Goal: Information Seeking & Learning: Learn about a topic

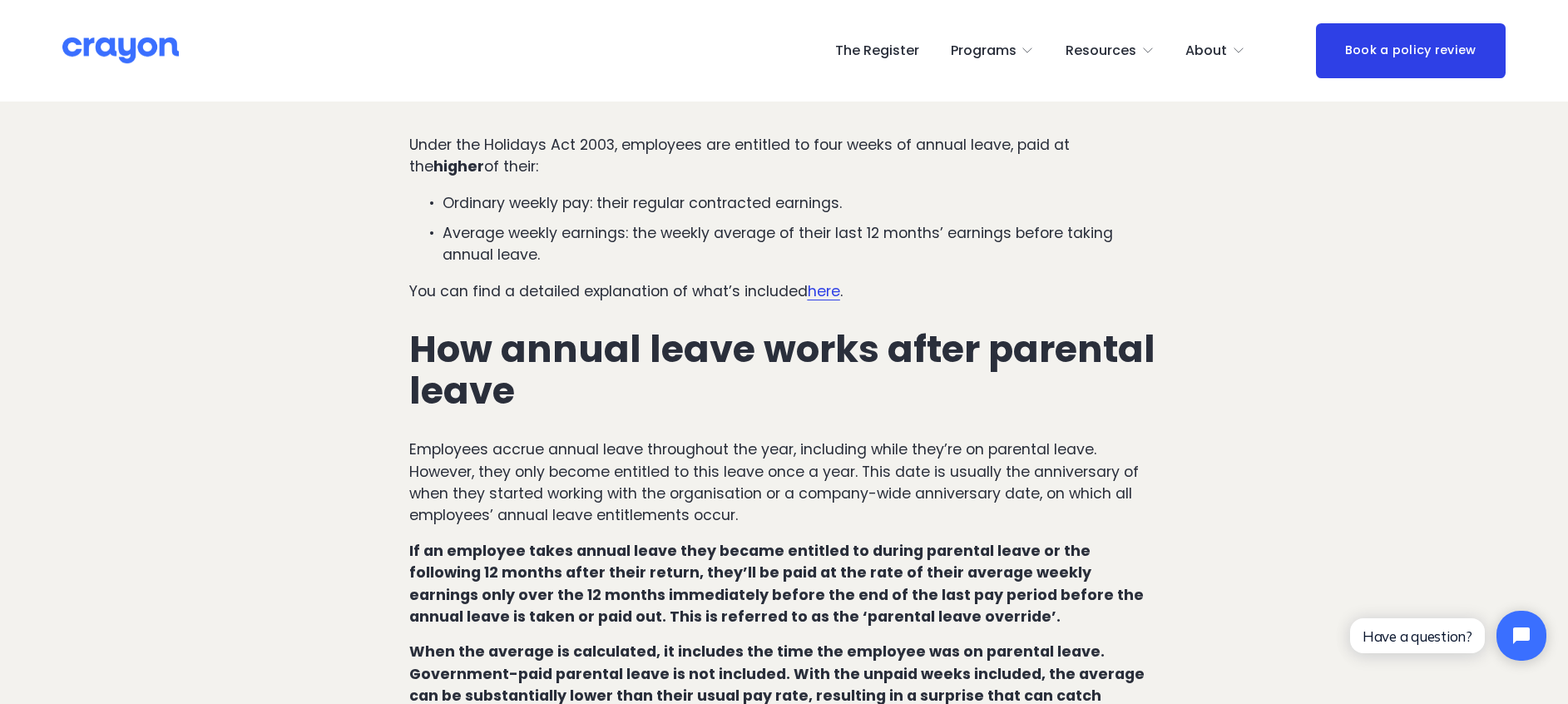
scroll to position [816, 0]
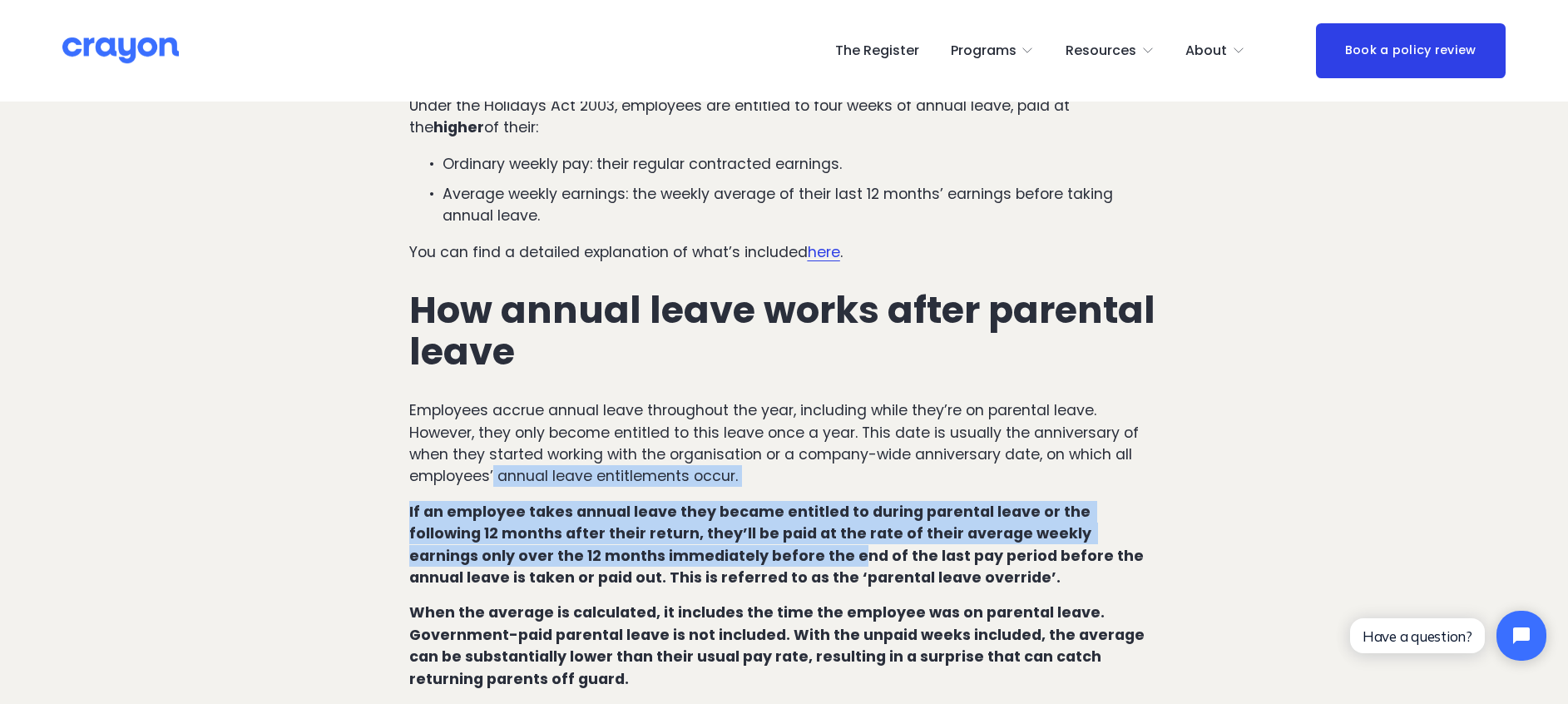
drag, startPoint x: 499, startPoint y: 430, endPoint x: 678, endPoint y: 523, distance: 201.7
click at [678, 468] on div "How annual leave works in [GEOGRAPHIC_DATA] under regular circumstances Under t…" at bounding box center [784, 345] width 751 height 804
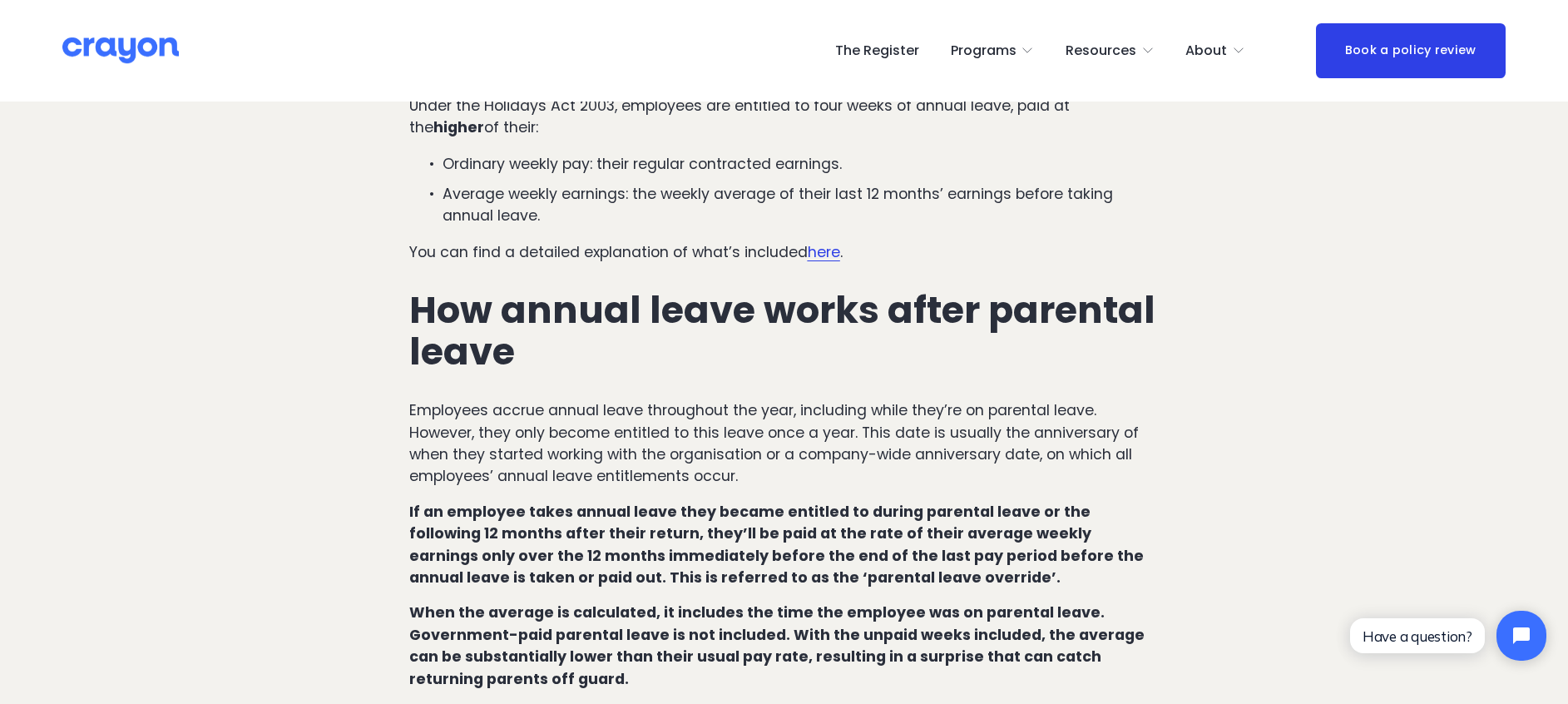
drag, startPoint x: 678, startPoint y: 523, endPoint x: 744, endPoint y: 557, distance: 74.2
click at [744, 468] on div "How annual leave works in [GEOGRAPHIC_DATA] under regular circumstances Under t…" at bounding box center [784, 345] width 751 height 804
drag, startPoint x: 540, startPoint y: 498, endPoint x: 709, endPoint y: 502, distance: 169.0
click at [709, 468] on strong "If an employee takes annual leave they became entitled to during parental leave…" at bounding box center [778, 545] width 738 height 86
drag, startPoint x: 709, startPoint y: 502, endPoint x: 594, endPoint y: 520, distance: 116.4
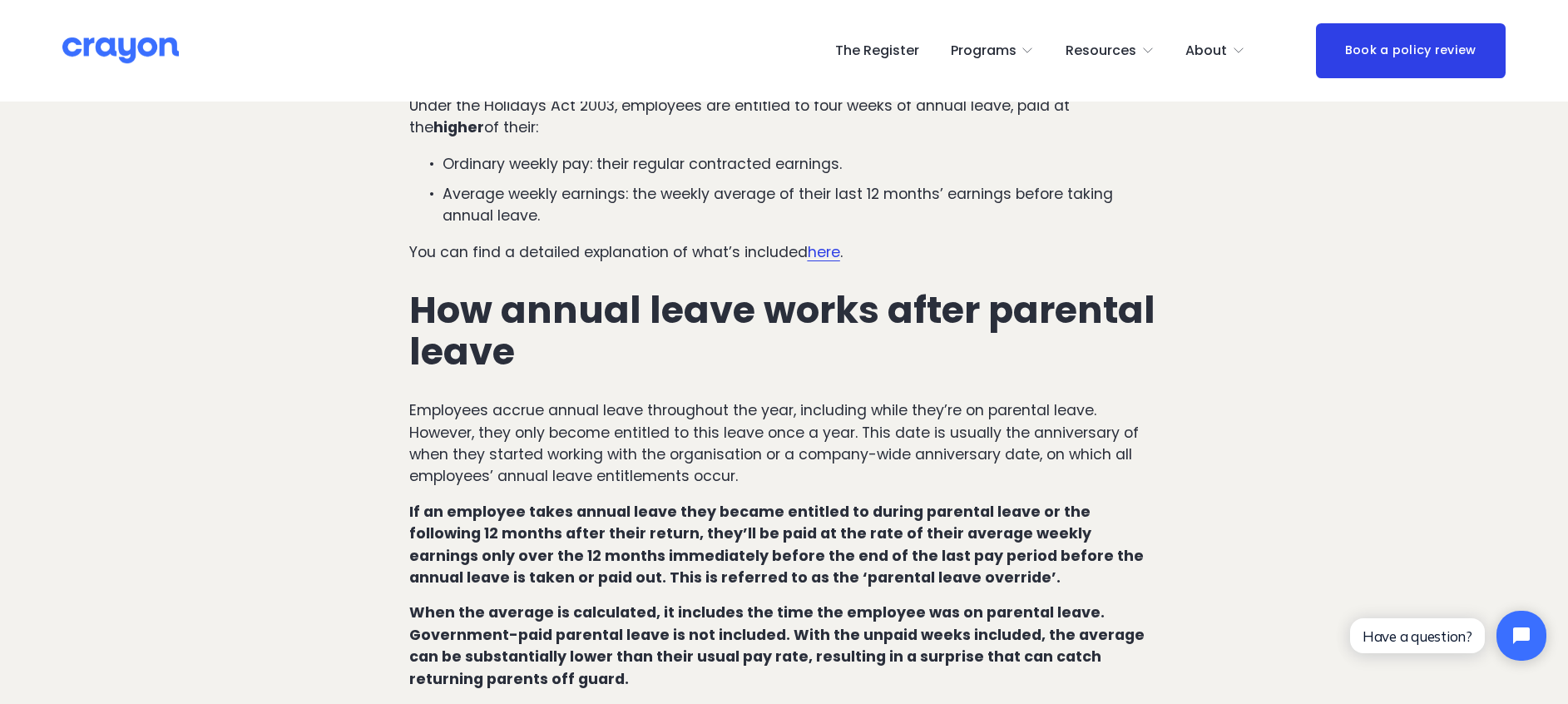
click at [594, 468] on strong "If an employee takes annual leave they became entitled to during parental leave…" at bounding box center [778, 545] width 738 height 86
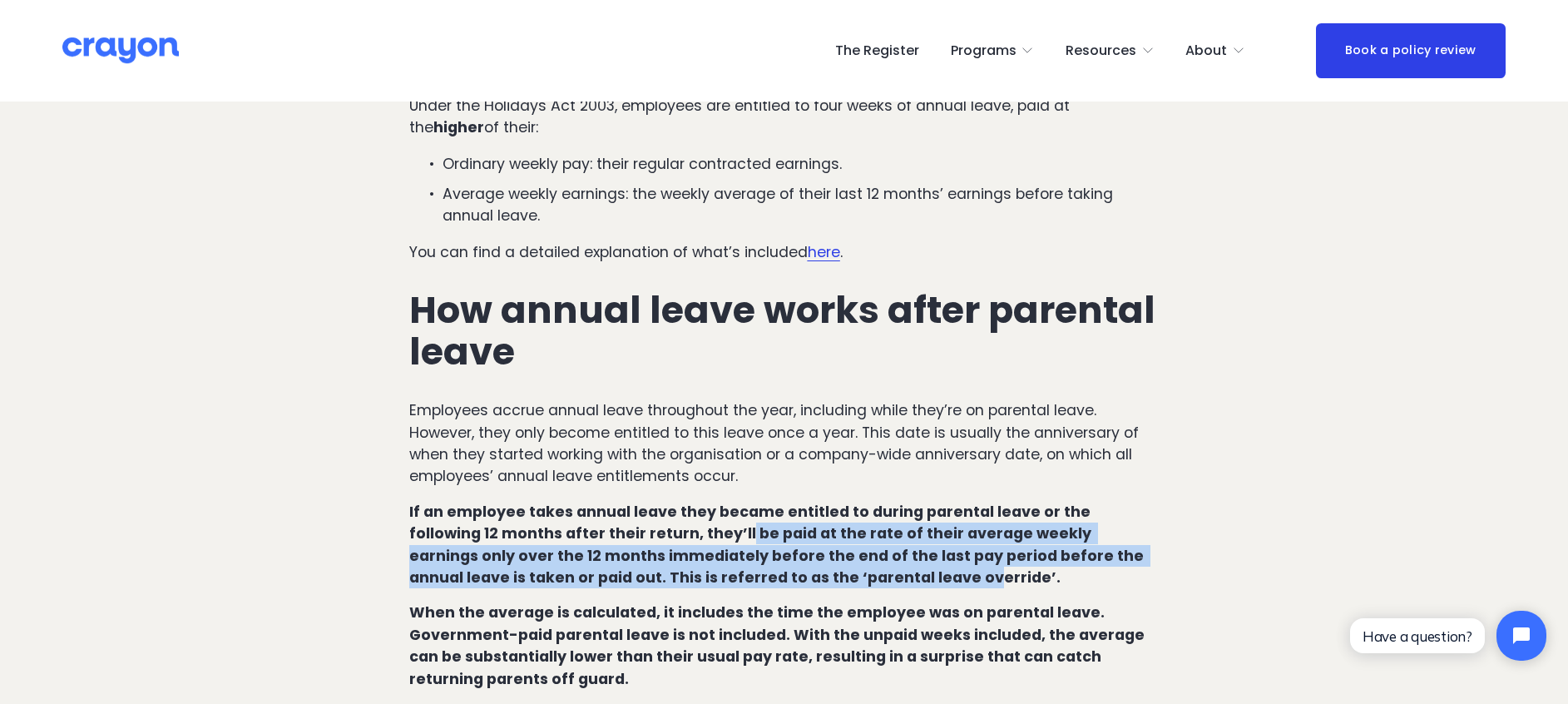
drag, startPoint x: 651, startPoint y: 496, endPoint x: 755, endPoint y: 539, distance: 112.5
click at [755, 468] on strong "If an employee takes annual leave they became entitled to during parental leave…" at bounding box center [778, 545] width 738 height 86
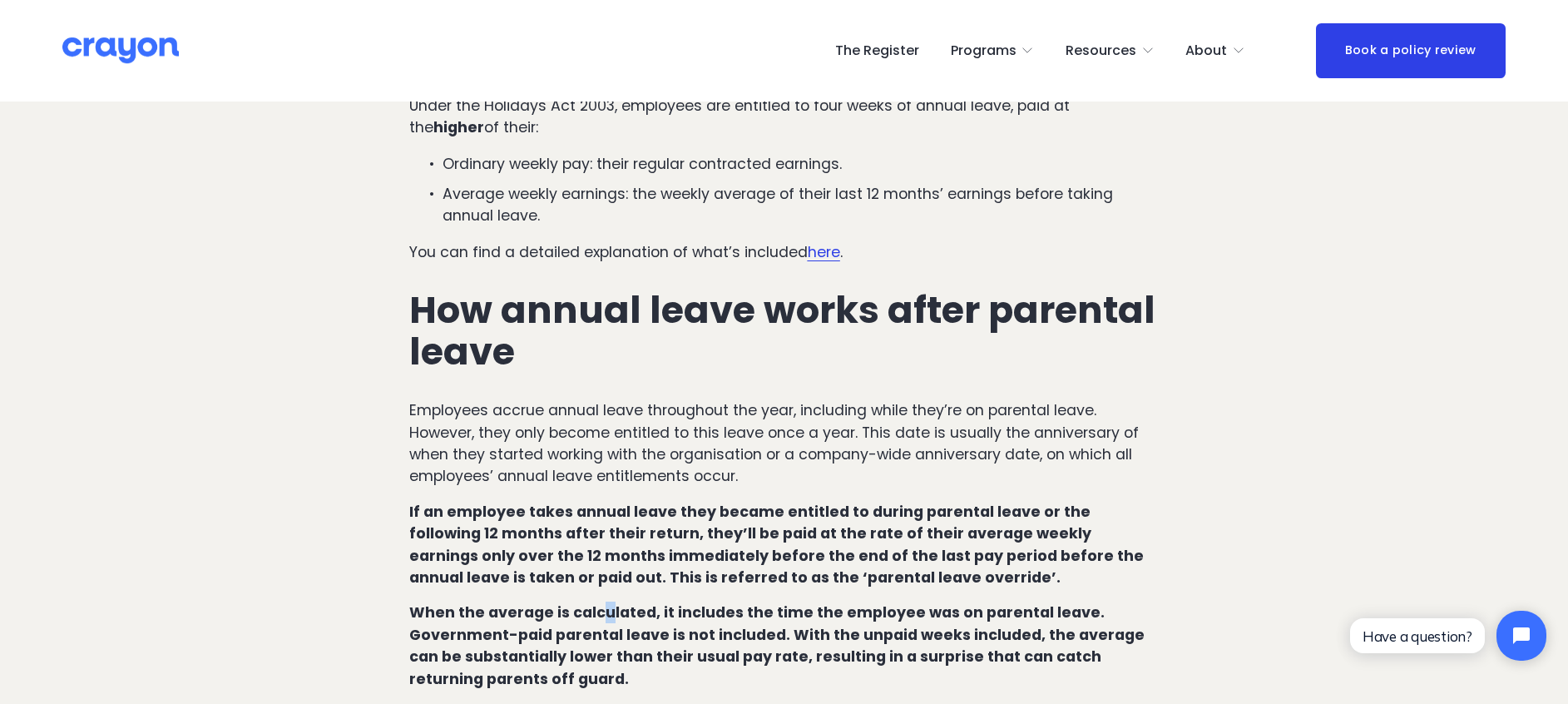
drag, startPoint x: 755, startPoint y: 539, endPoint x: 604, endPoint y: 564, distance: 153.1
click at [604, 468] on strong "When the average is calculated, it includes the time the employee was on parent…" at bounding box center [779, 645] width 739 height 86
drag, startPoint x: 604, startPoint y: 564, endPoint x: 535, endPoint y: 581, distance: 71.1
click at [535, 468] on strong "When the average is calculated, it includes the time the employee was on parent…" at bounding box center [779, 645] width 739 height 86
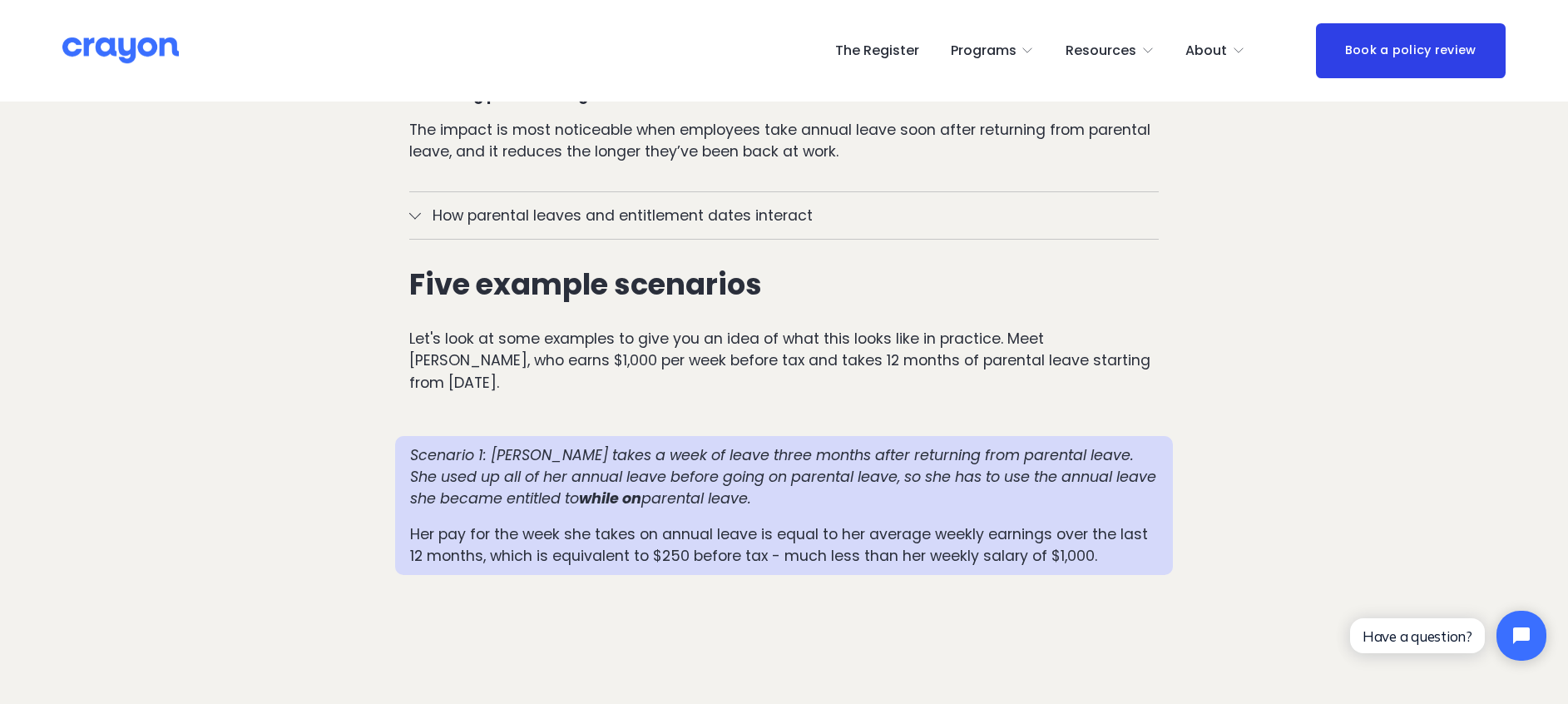
scroll to position [1439, 0]
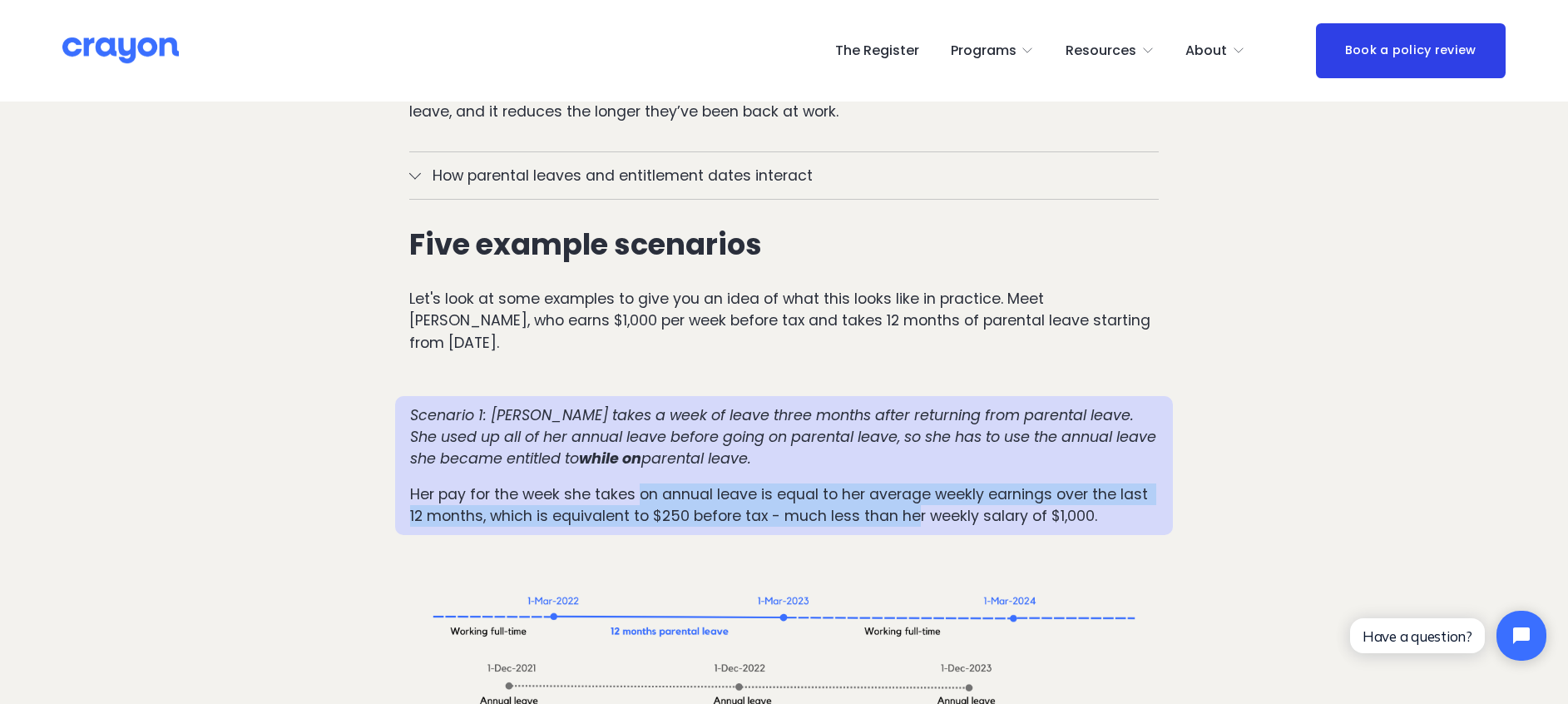
drag, startPoint x: 645, startPoint y: 429, endPoint x: 915, endPoint y: 470, distance: 273.1
click at [915, 468] on div "Scenario 1: [PERSON_NAME] takes a week of leave three months after returning fr…" at bounding box center [784, 465] width 779 height 139
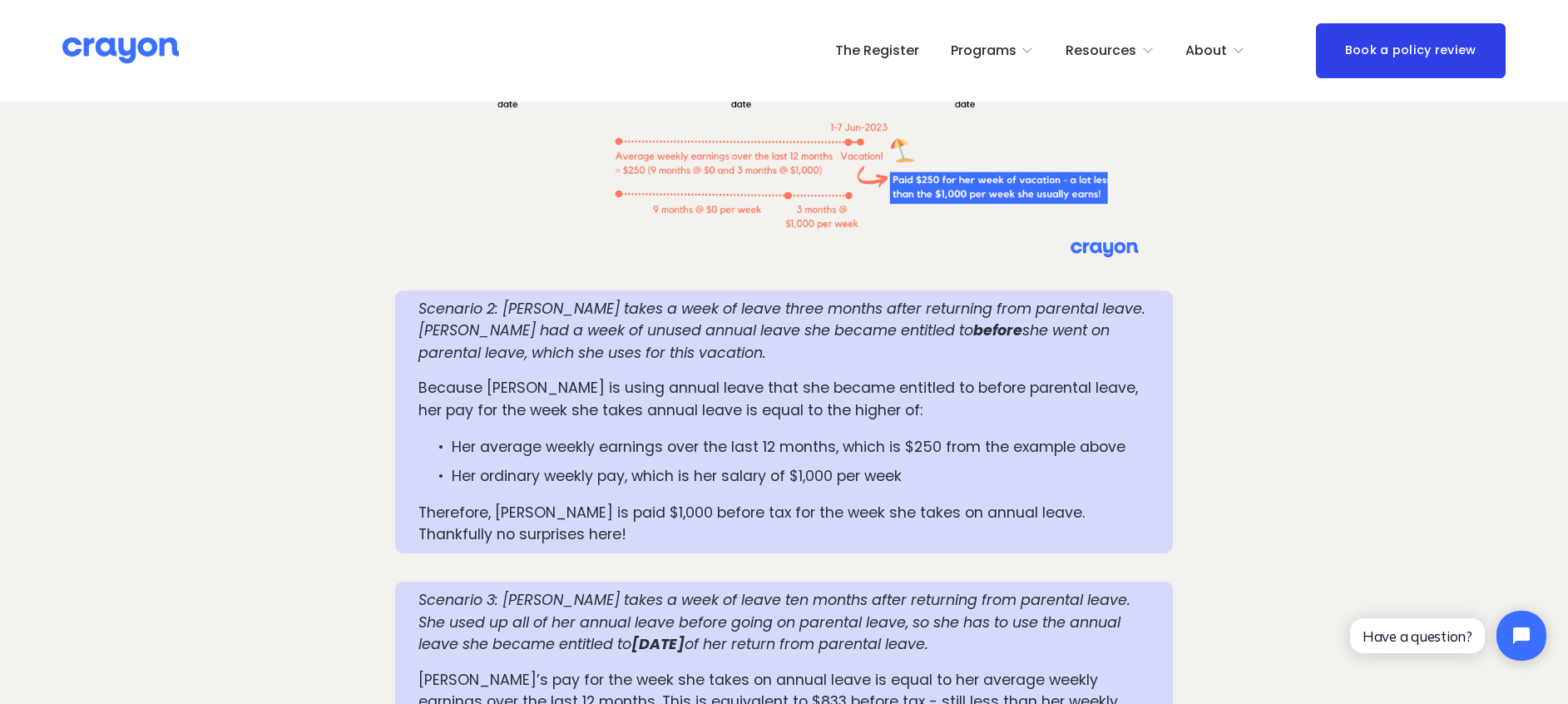
scroll to position [2064, 0]
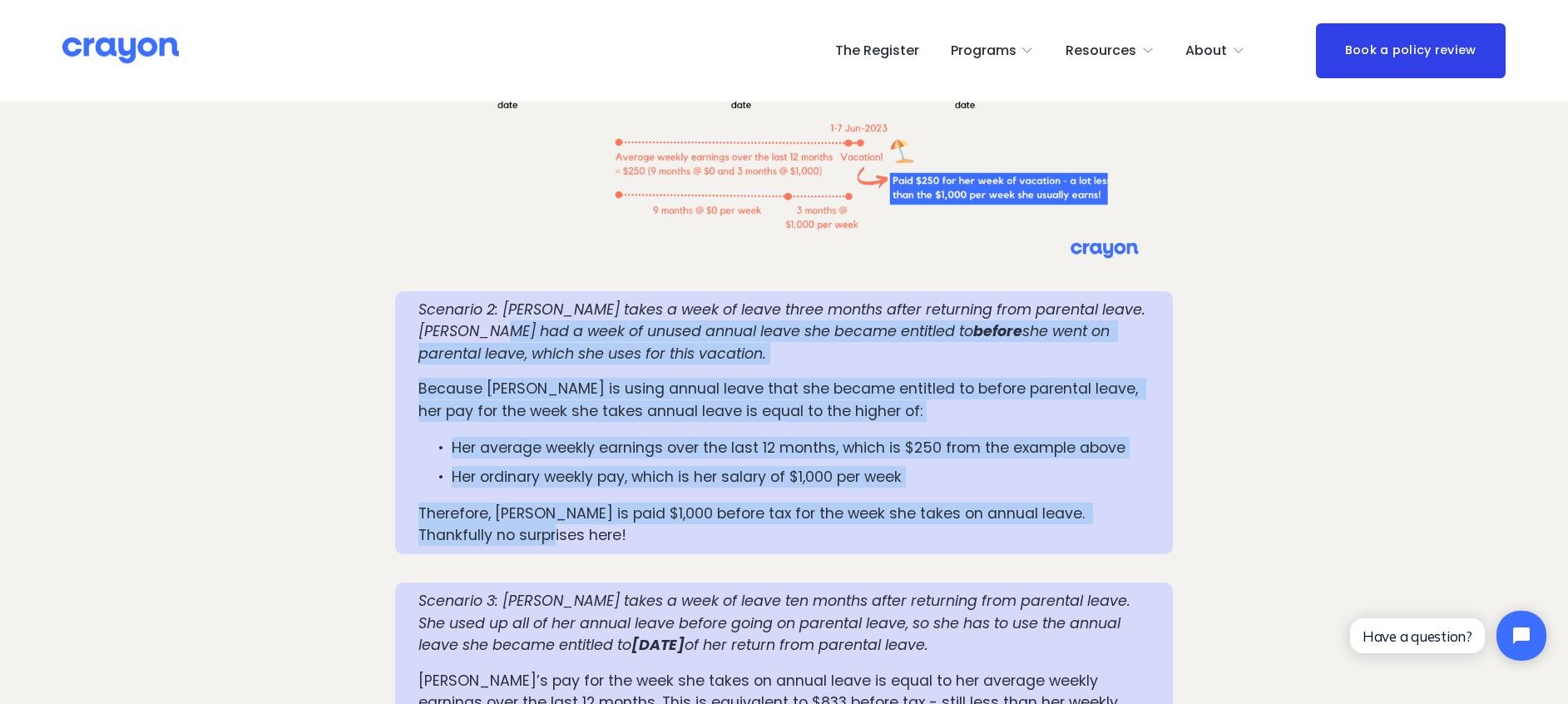
drag, startPoint x: 498, startPoint y: 271, endPoint x: 946, endPoint y: 489, distance: 498.2
click at [946, 468] on div "Scenario 2: [PERSON_NAME] takes a week of leave three months after returning fr…" at bounding box center [784, 423] width 779 height 263
click at [603, 468] on p "Therefore, [PERSON_NAME] is paid $1,000 before tax for the week she takes on an…" at bounding box center [784, 525] width 732 height 44
